Goal: Task Accomplishment & Management: Manage account settings

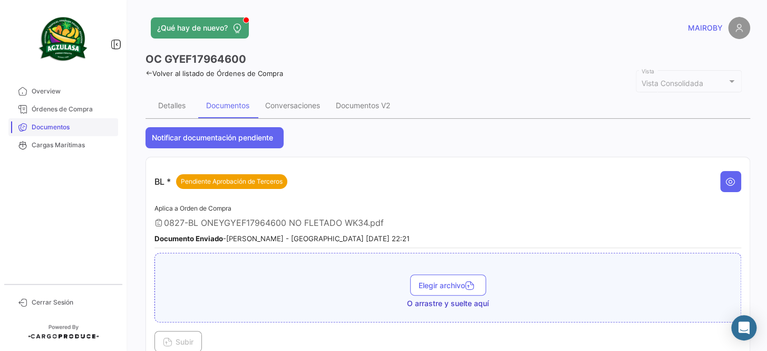
scroll to position [431, 0]
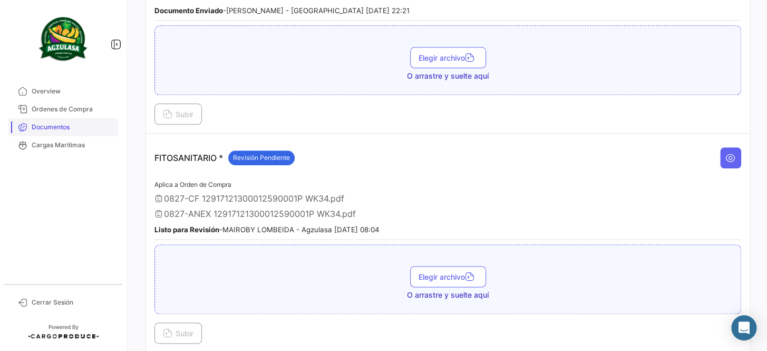
click at [83, 124] on span "Documentos" at bounding box center [73, 126] width 82 height 9
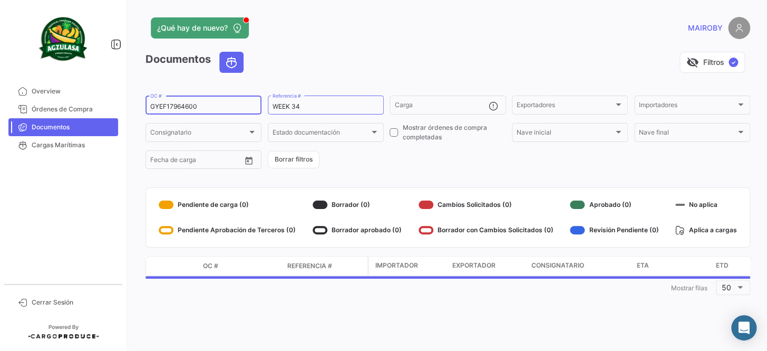
drag, startPoint x: 223, startPoint y: 107, endPoint x: 151, endPoint y: 102, distance: 71.3
click at [151, 102] on div "GYEF17964600 OC #" at bounding box center [203, 104] width 107 height 21
paste input "GQL0410927"
type input "GQL0410927"
click at [369, 165] on form "GQL0410927 OC # WEEK 34 Referencia # Carga Exportadores Exportadores Importador…" at bounding box center [448, 132] width 605 height 76
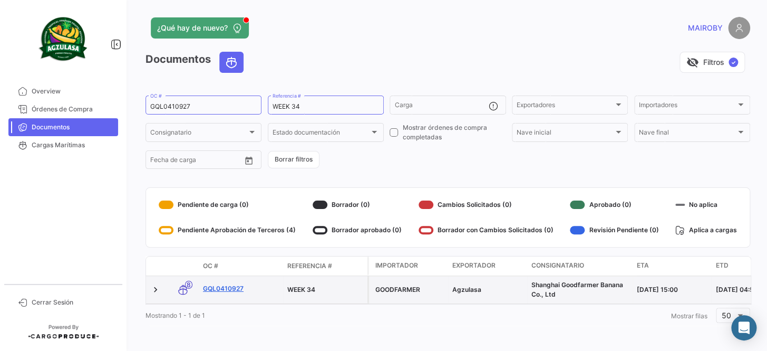
click at [234, 287] on link "GQL0410927" at bounding box center [241, 288] width 76 height 9
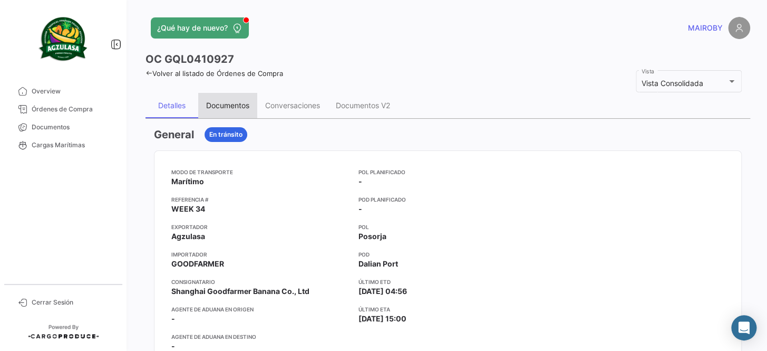
click at [220, 108] on div "Documentos" at bounding box center [227, 105] width 43 height 9
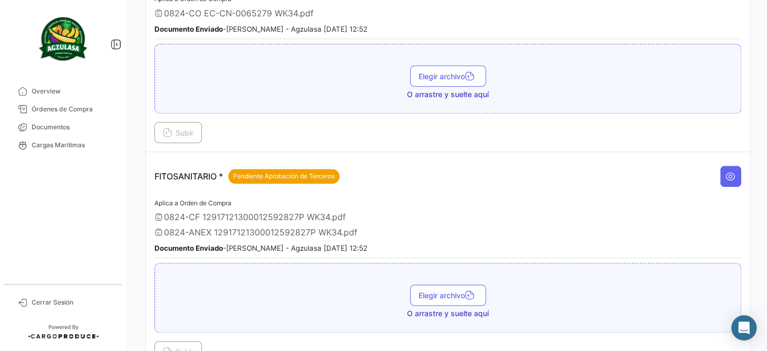
scroll to position [431, 0]
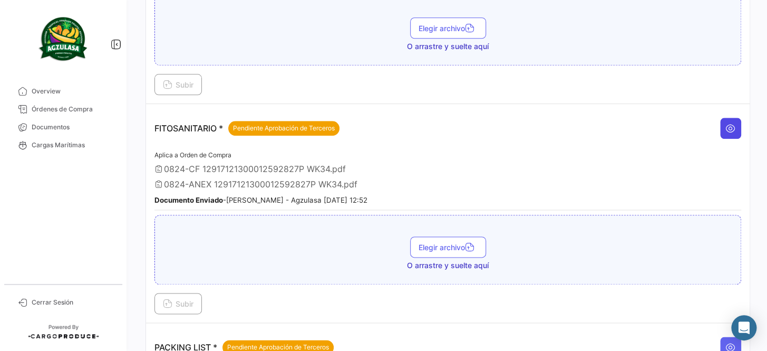
click at [726, 127] on icon at bounding box center [731, 128] width 11 height 11
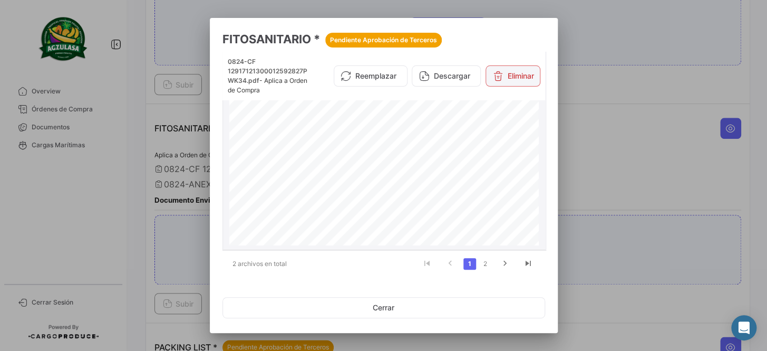
click at [524, 73] on button "Eliminar" at bounding box center [513, 75] width 55 height 21
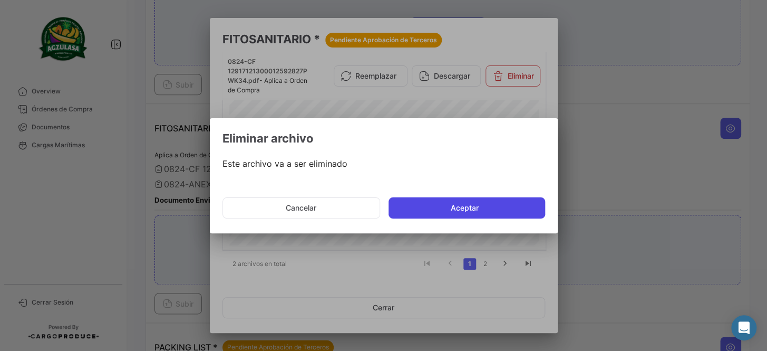
click at [454, 208] on button "Aceptar" at bounding box center [467, 207] width 157 height 21
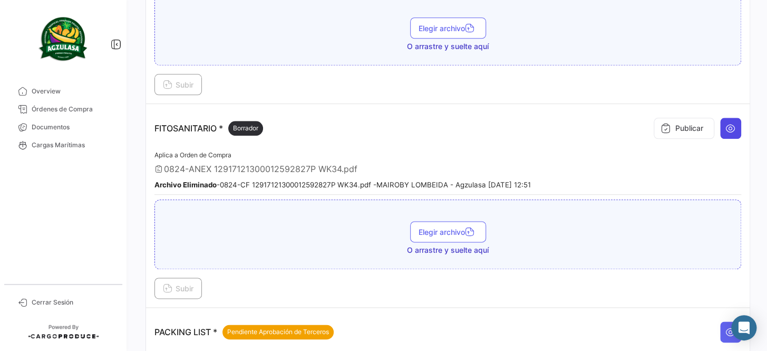
click at [726, 126] on icon at bounding box center [731, 128] width 11 height 11
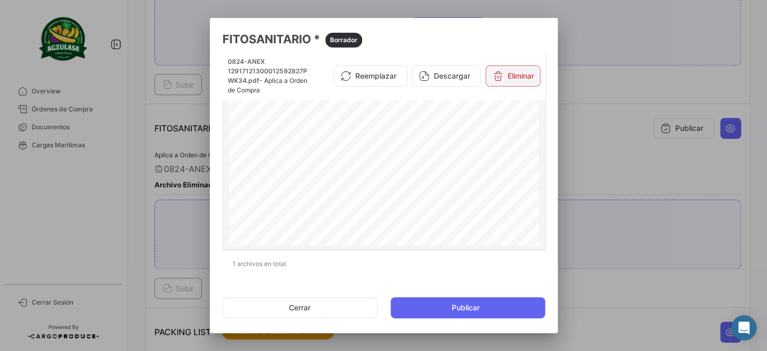
click at [526, 70] on button "Eliminar" at bounding box center [513, 75] width 55 height 21
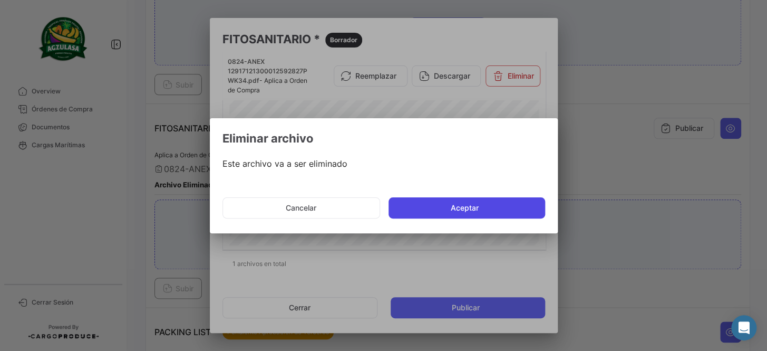
click at [493, 209] on button "Aceptar" at bounding box center [467, 207] width 157 height 21
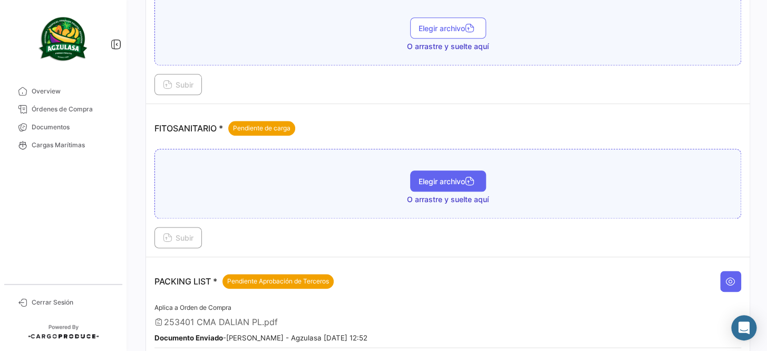
click at [464, 180] on span "Elegir archivo" at bounding box center [448, 181] width 59 height 9
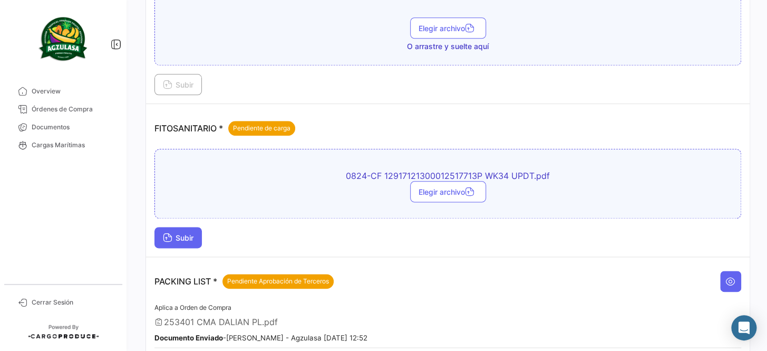
click at [185, 235] on span "Subir" at bounding box center [178, 237] width 31 height 9
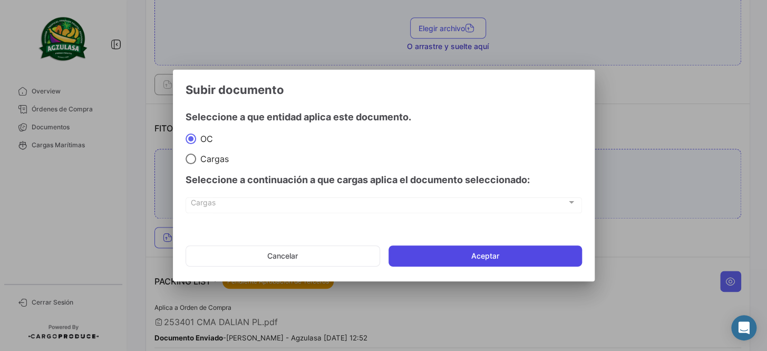
click at [520, 257] on button "Aceptar" at bounding box center [486, 255] width 194 height 21
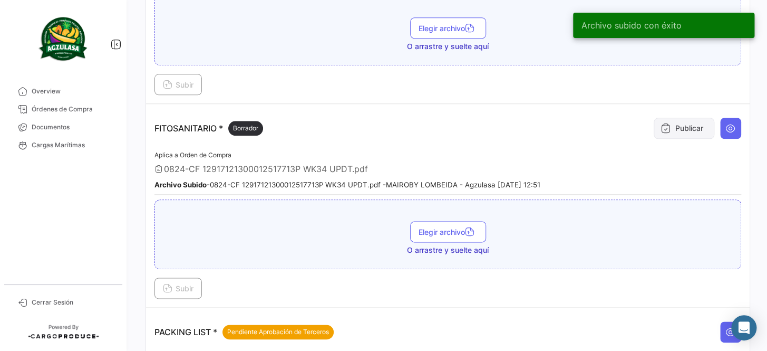
click at [672, 126] on button "Publicar" at bounding box center [684, 128] width 61 height 21
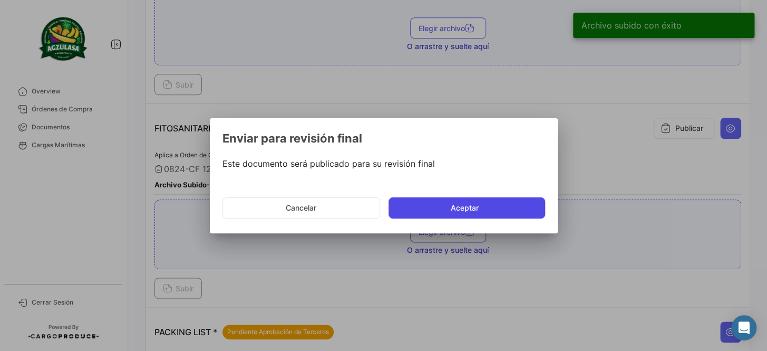
click at [456, 208] on button "Aceptar" at bounding box center [467, 207] width 157 height 21
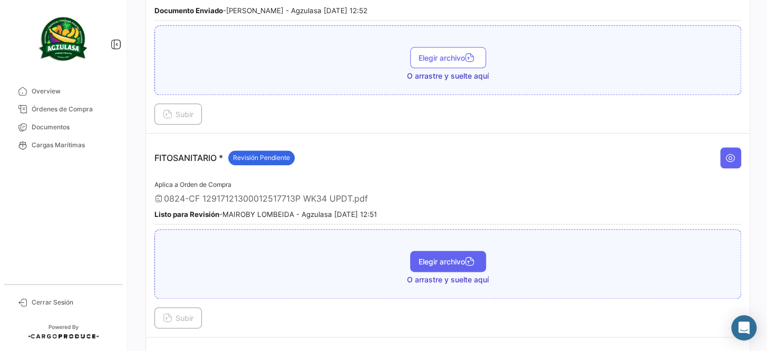
click at [433, 257] on span "Elegir archivo" at bounding box center [448, 261] width 59 height 9
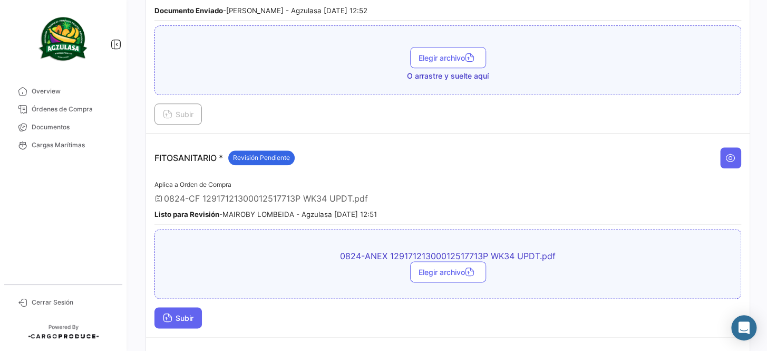
click at [160, 311] on button "Subir" at bounding box center [178, 317] width 47 height 21
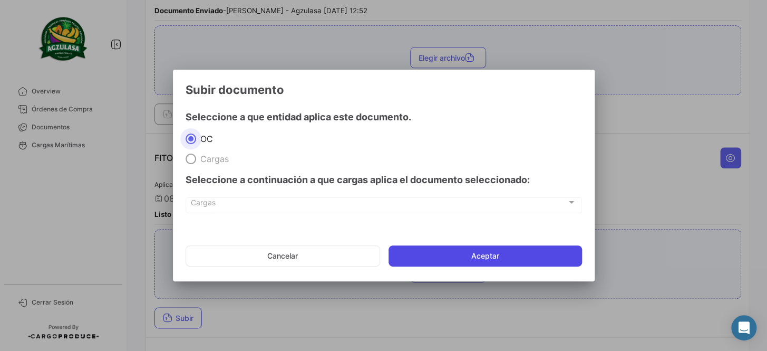
click at [504, 258] on button "Aceptar" at bounding box center [486, 255] width 194 height 21
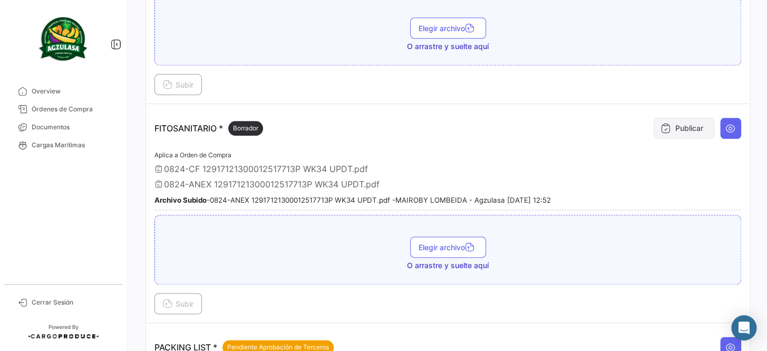
click at [675, 121] on button "Publicar" at bounding box center [684, 128] width 61 height 21
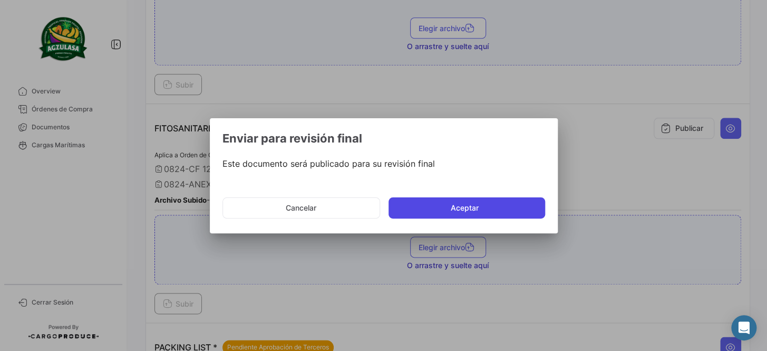
click at [413, 211] on button "Aceptar" at bounding box center [467, 207] width 157 height 21
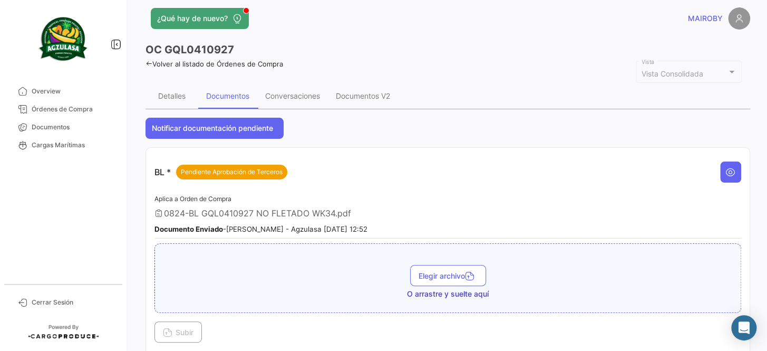
scroll to position [0, 0]
